Goal: Check status: Check status

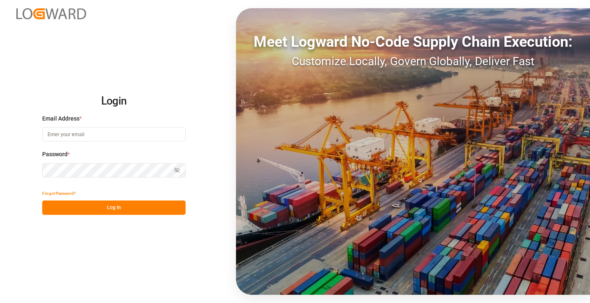
type input "[PERSON_NAME][EMAIL_ADDRESS][DOMAIN_NAME]"
click at [143, 208] on button "Log In" at bounding box center [113, 207] width 143 height 14
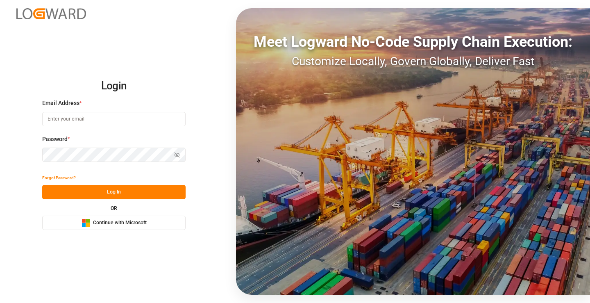
type input "[PERSON_NAME][EMAIL_ADDRESS][DOMAIN_NAME]"
click at [138, 192] on button "Log In" at bounding box center [113, 192] width 143 height 14
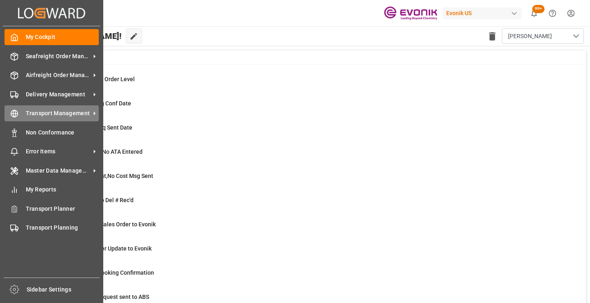
click at [20, 111] on div "Transport Management Transport Management" at bounding box center [52, 113] width 94 height 16
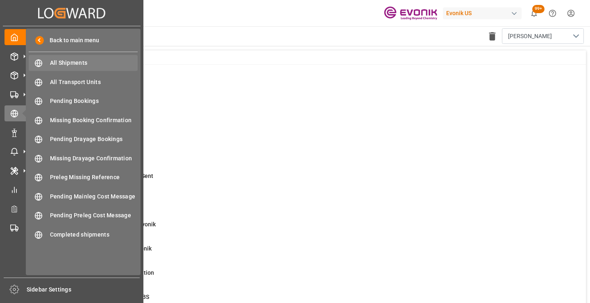
click at [59, 61] on span "All Shipments" at bounding box center [94, 63] width 88 height 9
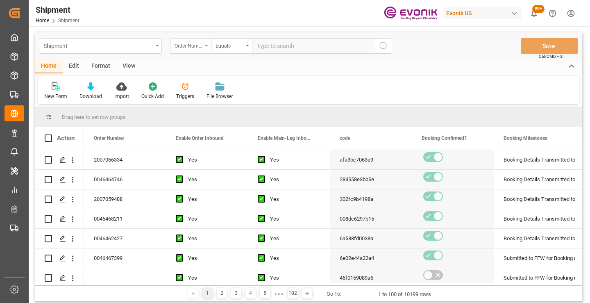
click at [197, 48] on div "Order Number" at bounding box center [189, 44] width 28 height 9
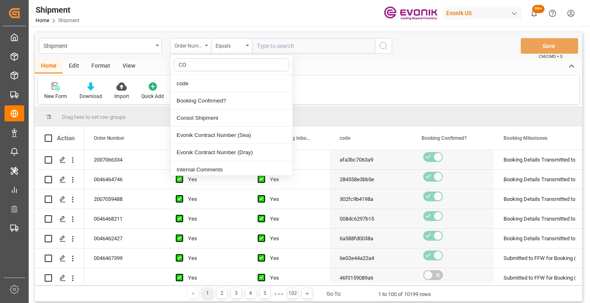
type input "COD"
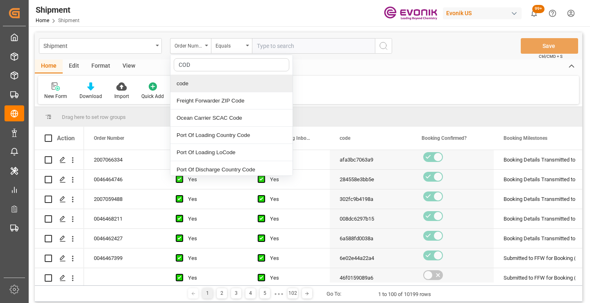
click at [203, 81] on div "code" at bounding box center [232, 83] width 122 height 17
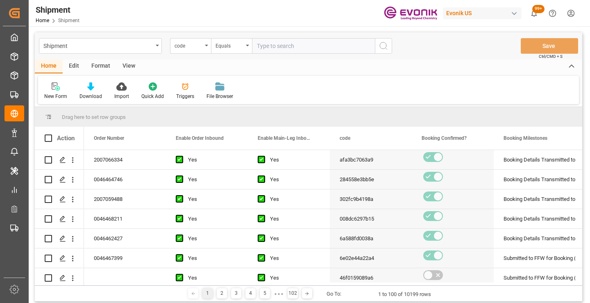
click at [291, 48] on input "text" at bounding box center [313, 46] width 123 height 16
paste input "4918e3ee97b3"
type input "4918e3ee97b3"
click at [382, 48] on icon "search button" at bounding box center [384, 46] width 10 height 10
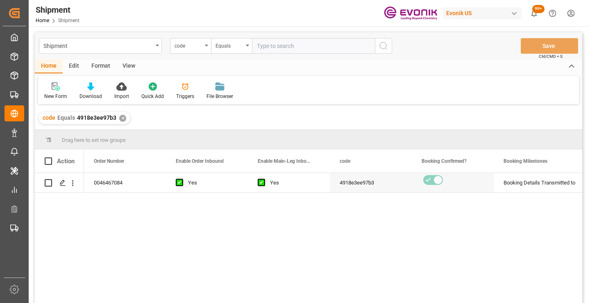
click at [336, 225] on div "0046467084 Yes Yes 4918e3ee97b3 Booking Details Transmitted to SAP Active No" at bounding box center [333, 240] width 498 height 135
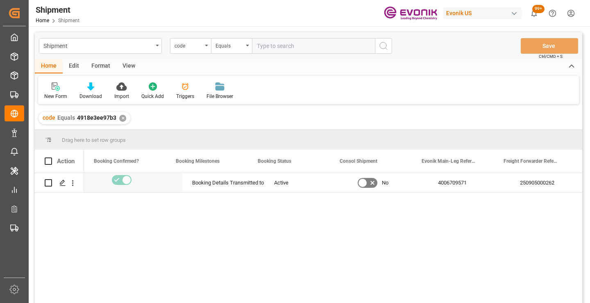
scroll to position [0, 328]
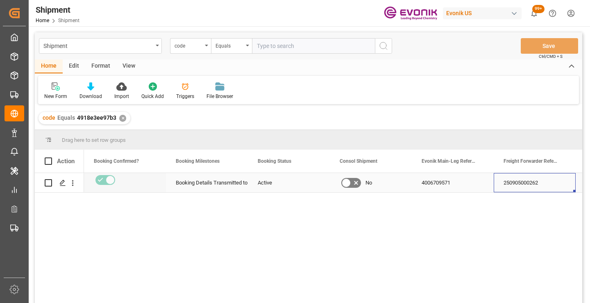
click at [532, 178] on div "250905000262" at bounding box center [535, 182] width 82 height 19
click at [433, 185] on div "4006709571" at bounding box center [453, 182] width 82 height 19
click at [122, 116] on div "✕" at bounding box center [122, 118] width 7 height 7
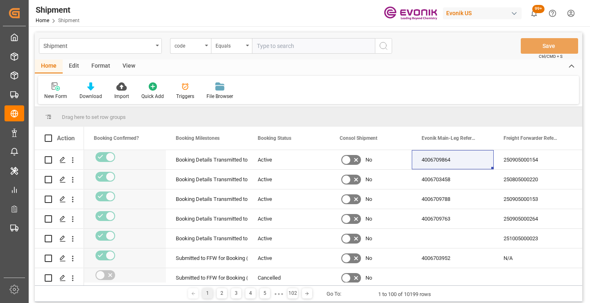
click at [280, 46] on input "text" at bounding box center [313, 46] width 123 height 16
paste input "0d21a0678557"
type input "0d21a0678557"
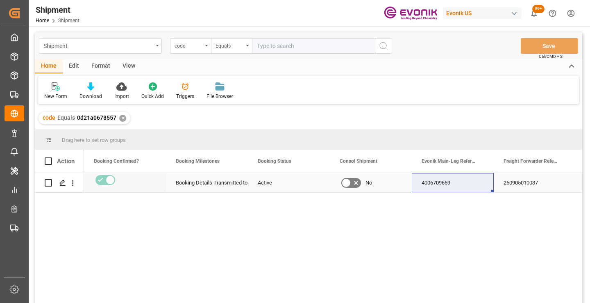
click at [525, 180] on div "250905010037" at bounding box center [535, 182] width 82 height 19
click at [123, 117] on div "✕" at bounding box center [122, 118] width 7 height 7
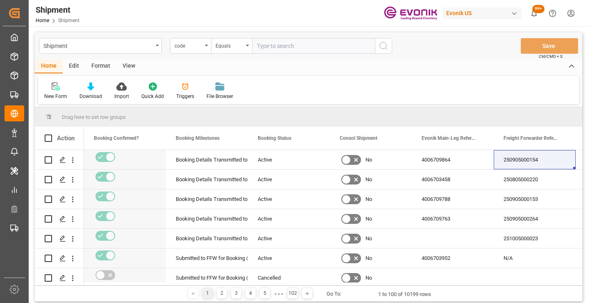
click at [299, 44] on input "text" at bounding box center [313, 46] width 123 height 16
paste input "008dc6297b15"
type input "008dc6297b15"
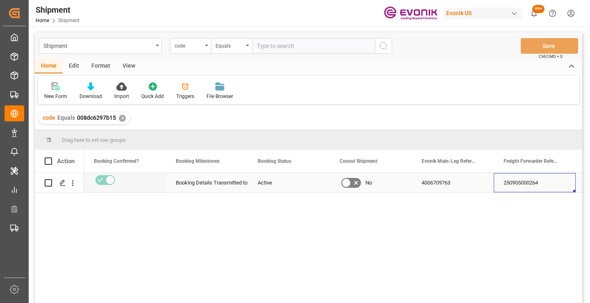
click at [520, 179] on div "250905000264" at bounding box center [535, 182] width 82 height 19
click at [121, 117] on div "✕" at bounding box center [122, 118] width 7 height 7
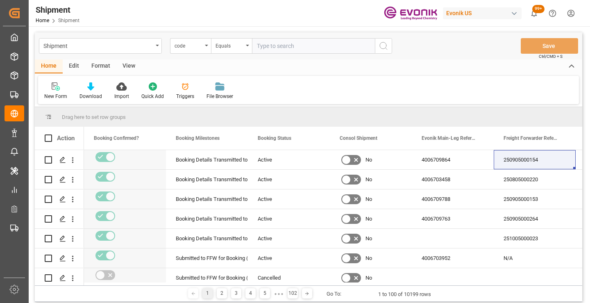
click at [284, 45] on input "text" at bounding box center [313, 46] width 123 height 16
paste input "302fc9b4198a"
type input "302fc9b4198a"
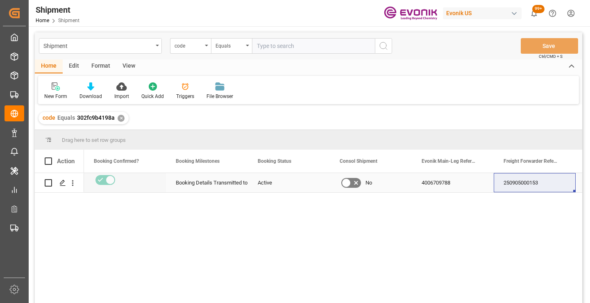
click at [528, 186] on div "250905000153" at bounding box center [535, 182] width 82 height 19
click at [441, 178] on div "4006709788" at bounding box center [453, 182] width 82 height 19
click at [120, 120] on div "✕" at bounding box center [121, 118] width 7 height 7
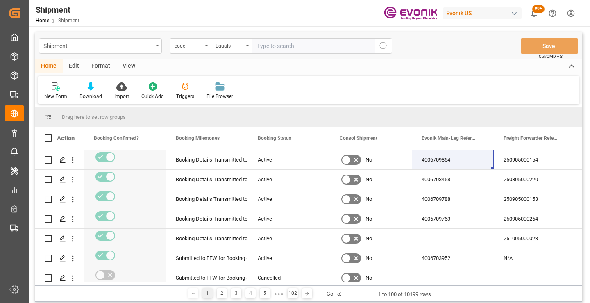
click at [331, 47] on input "text" at bounding box center [313, 46] width 123 height 16
paste input "afa3bc7063a9"
type input "afa3bc7063a9"
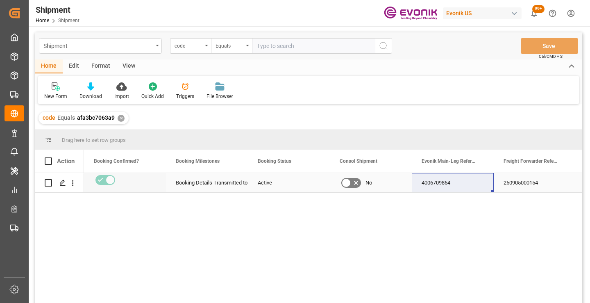
click at [530, 185] on div "250905000154" at bounding box center [535, 182] width 82 height 19
